Goal: Information Seeking & Learning: Learn about a topic

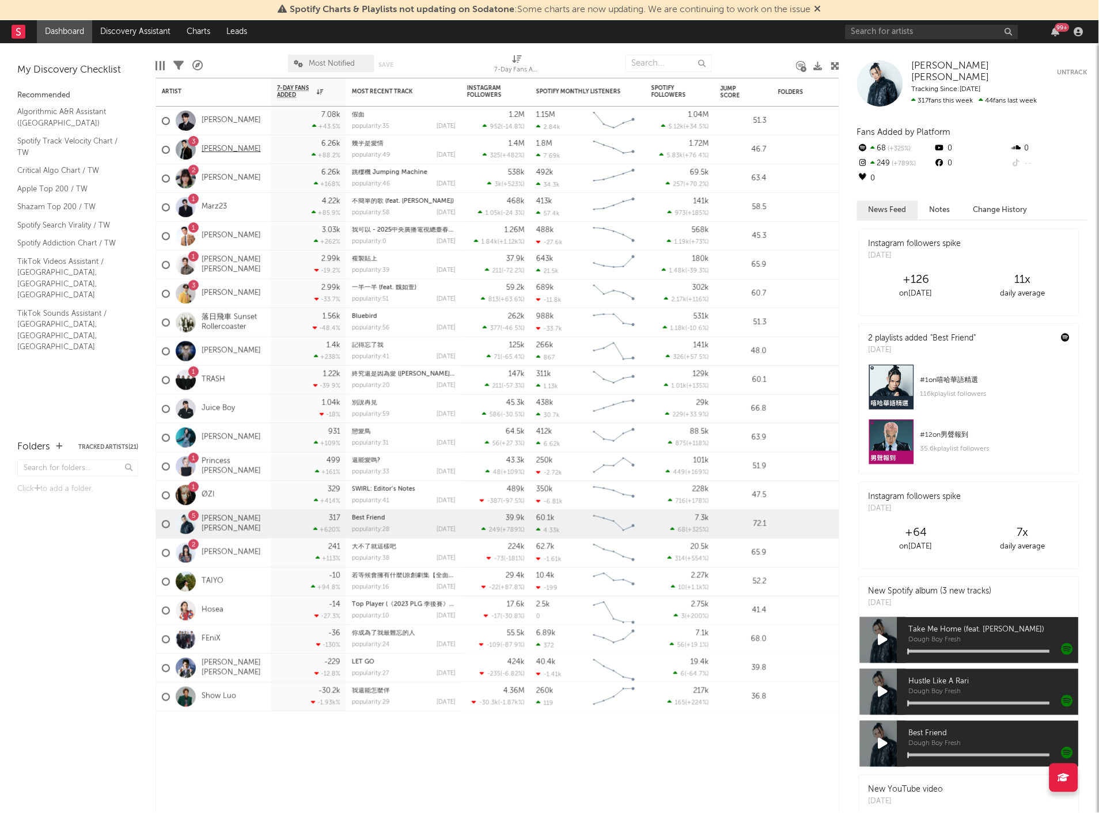
click at [222, 147] on link "[PERSON_NAME]" at bounding box center [231, 150] width 59 height 10
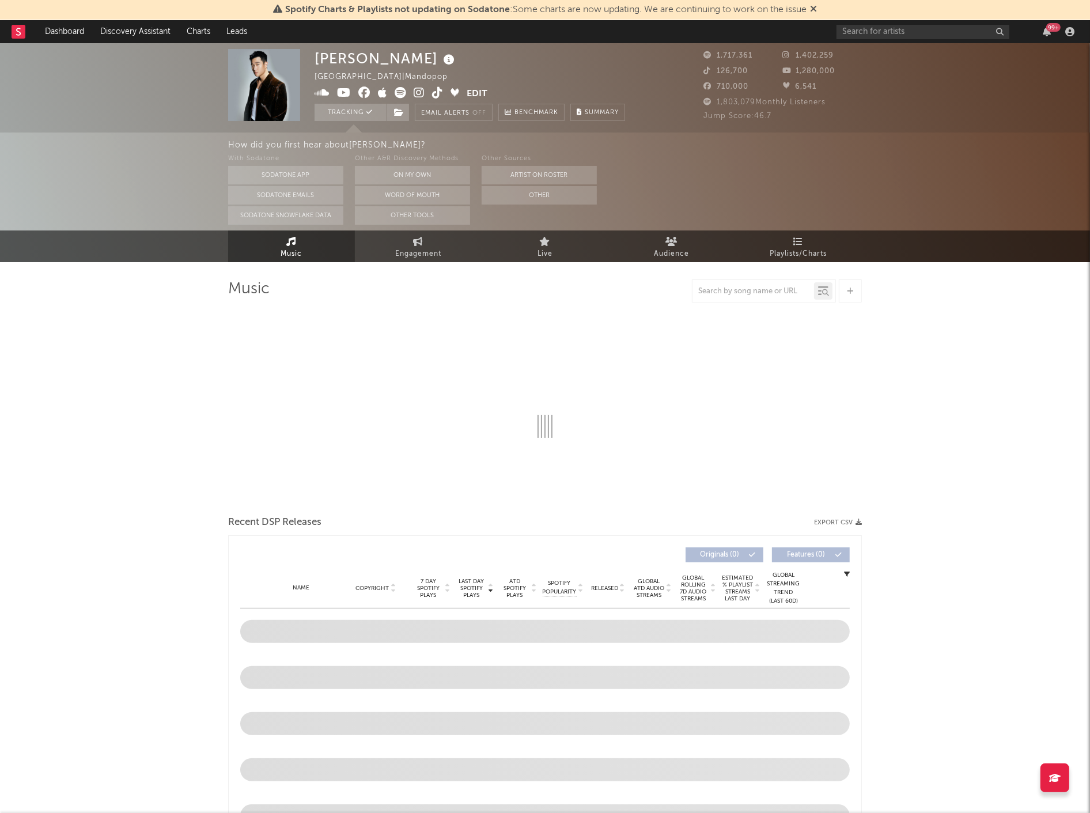
select select "6m"
